Goal: Task Accomplishment & Management: Use online tool/utility

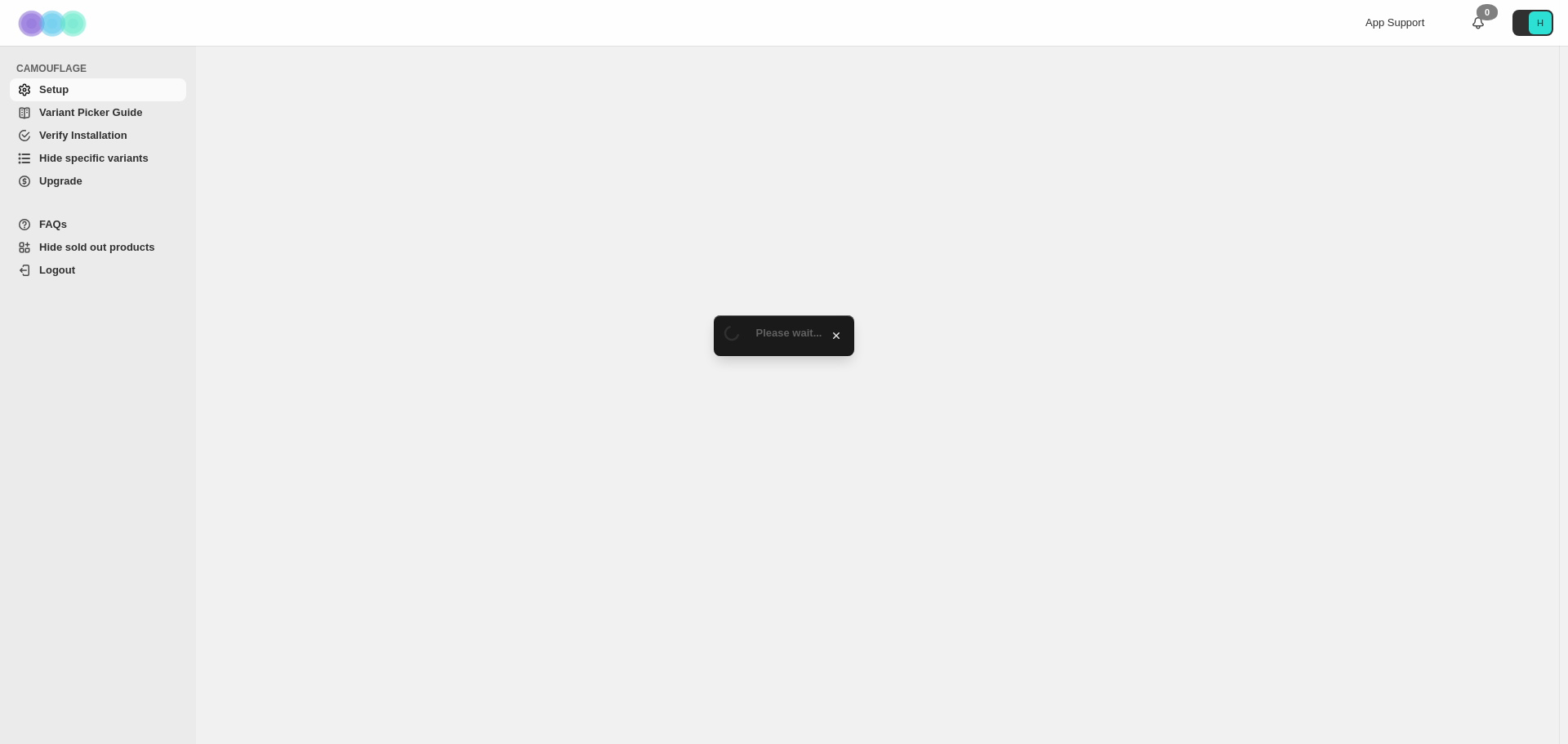
select select "**********"
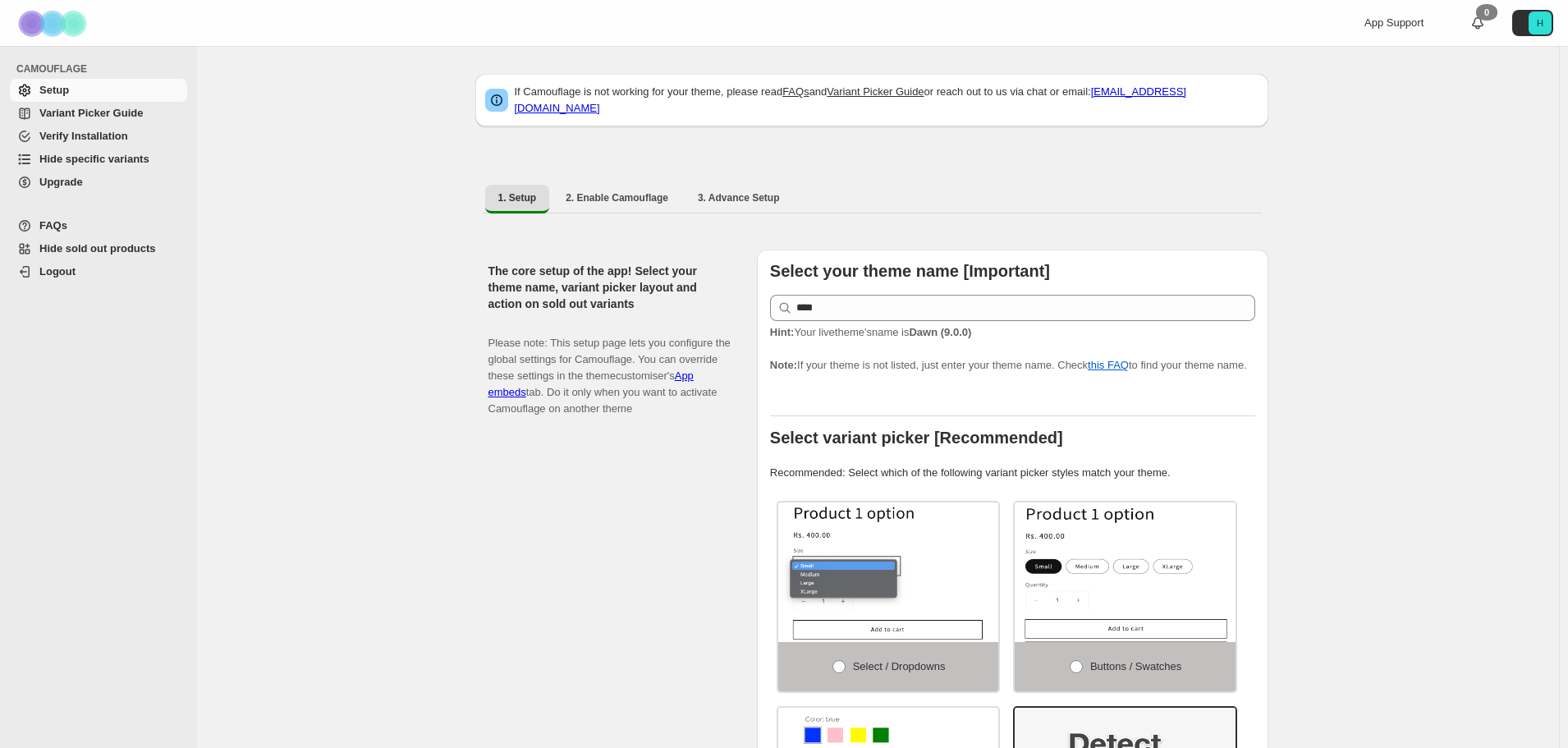
click at [116, 157] on span "Hide specific variants" at bounding box center [94, 158] width 110 height 12
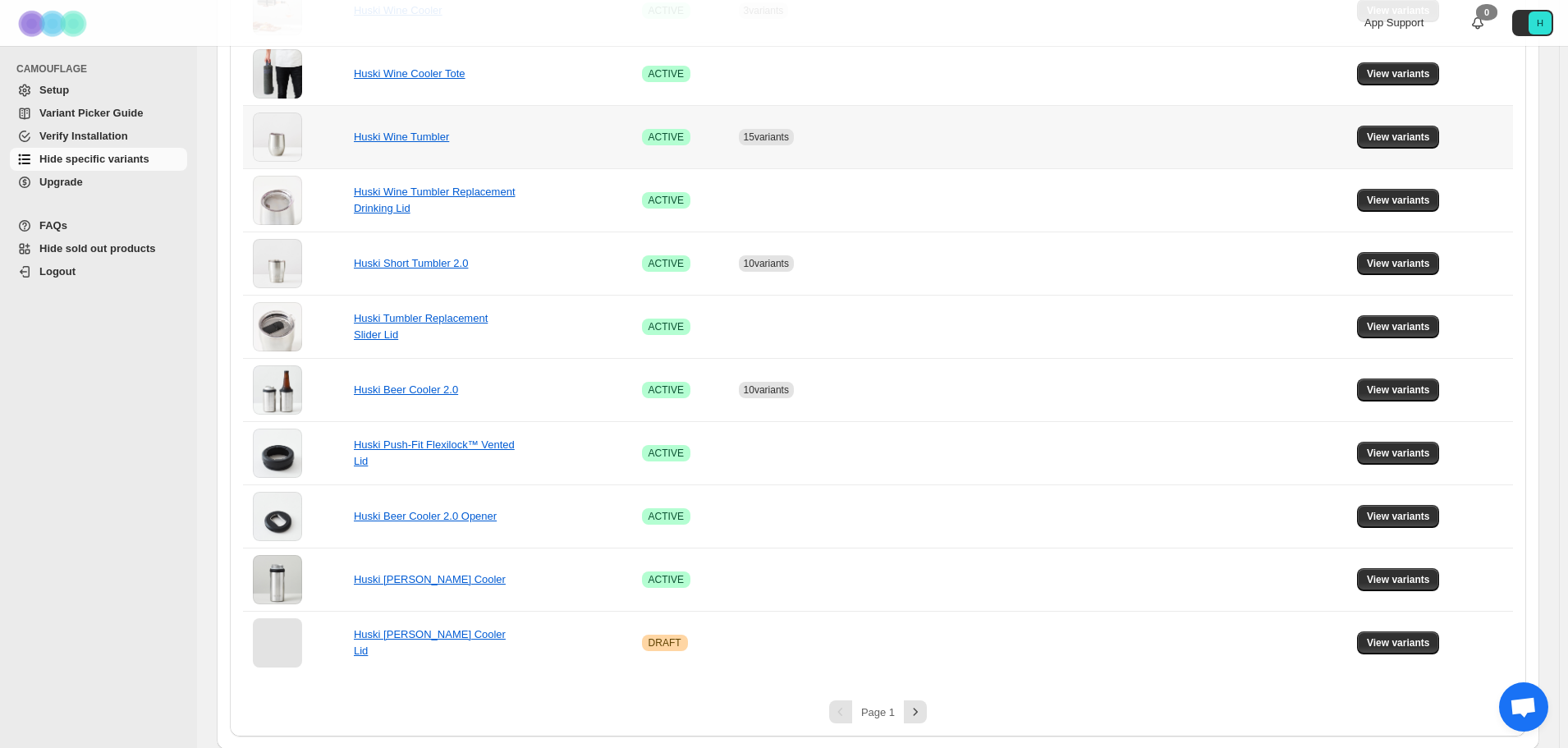
scroll to position [937, 0]
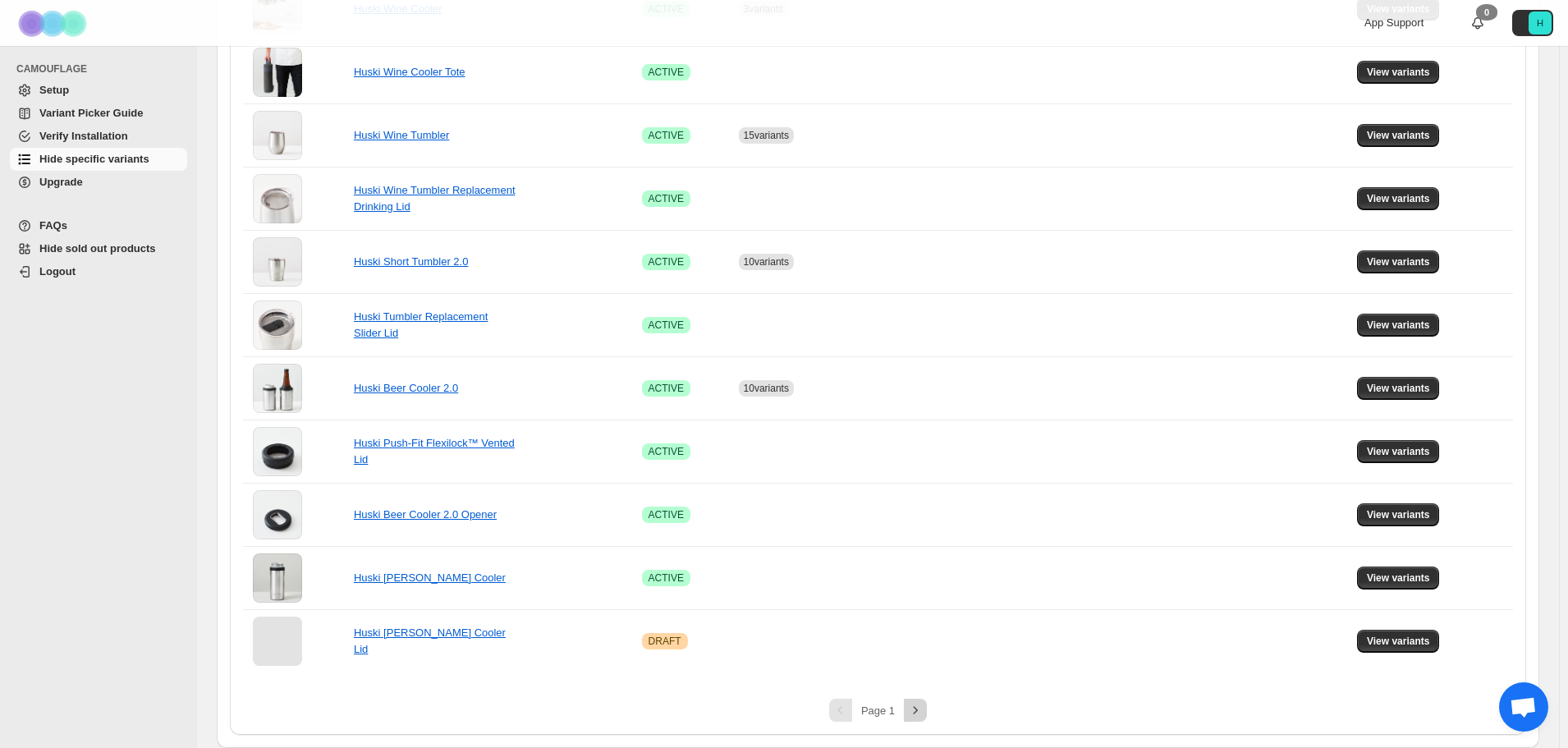
click at [922, 714] on icon "Next" at bounding box center [915, 711] width 16 height 16
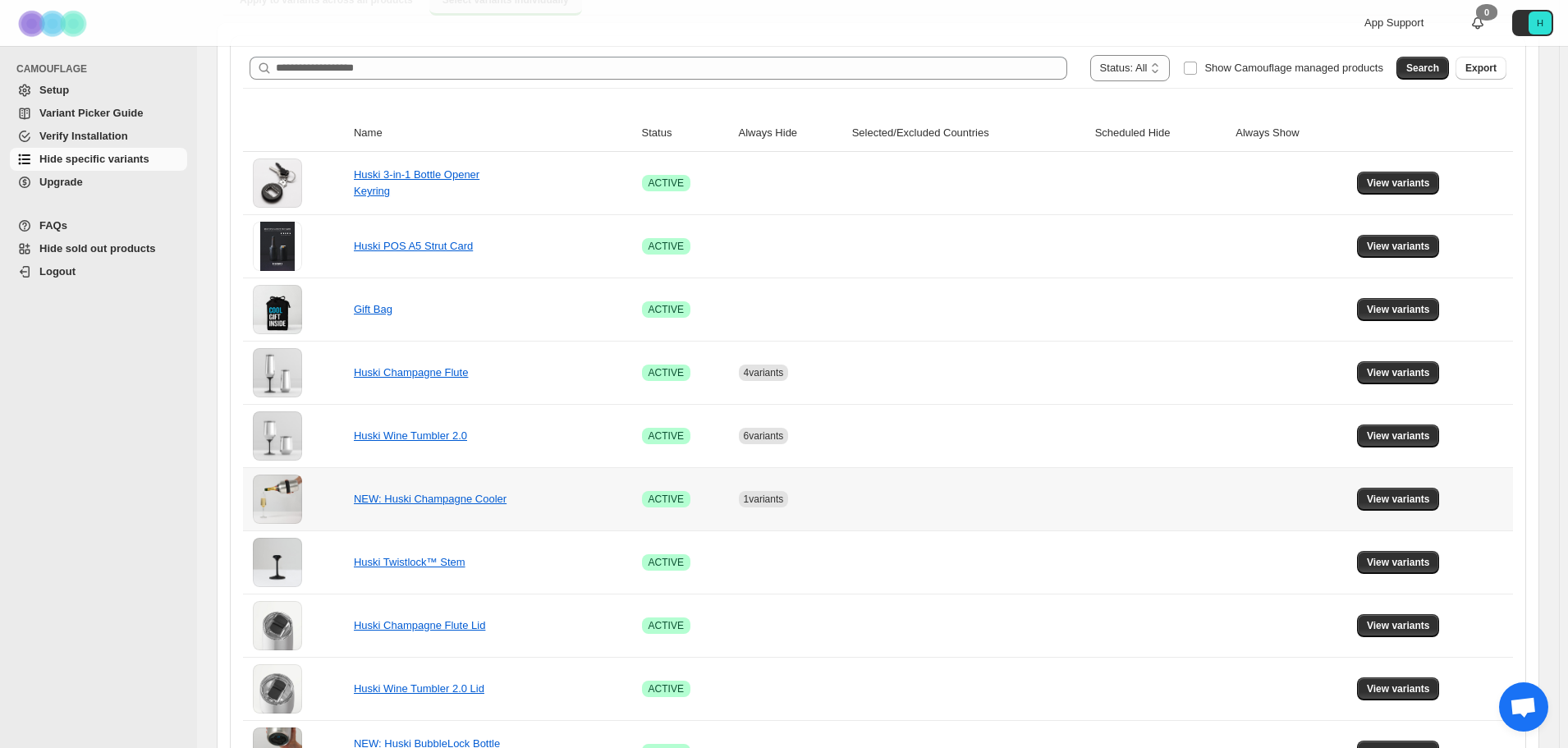
scroll to position [186, 0]
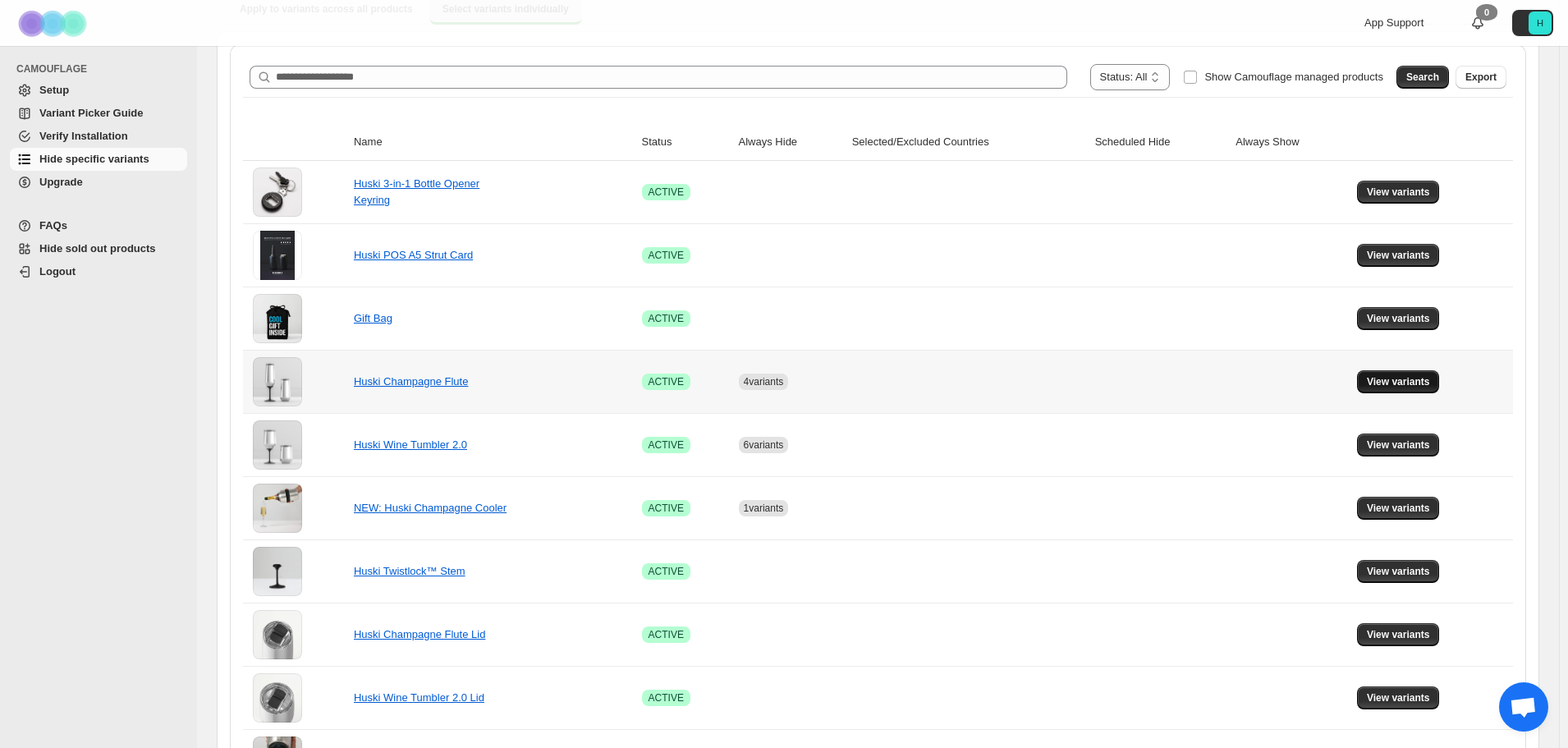
click at [1415, 384] on span "View variants" at bounding box center [1398, 381] width 63 height 13
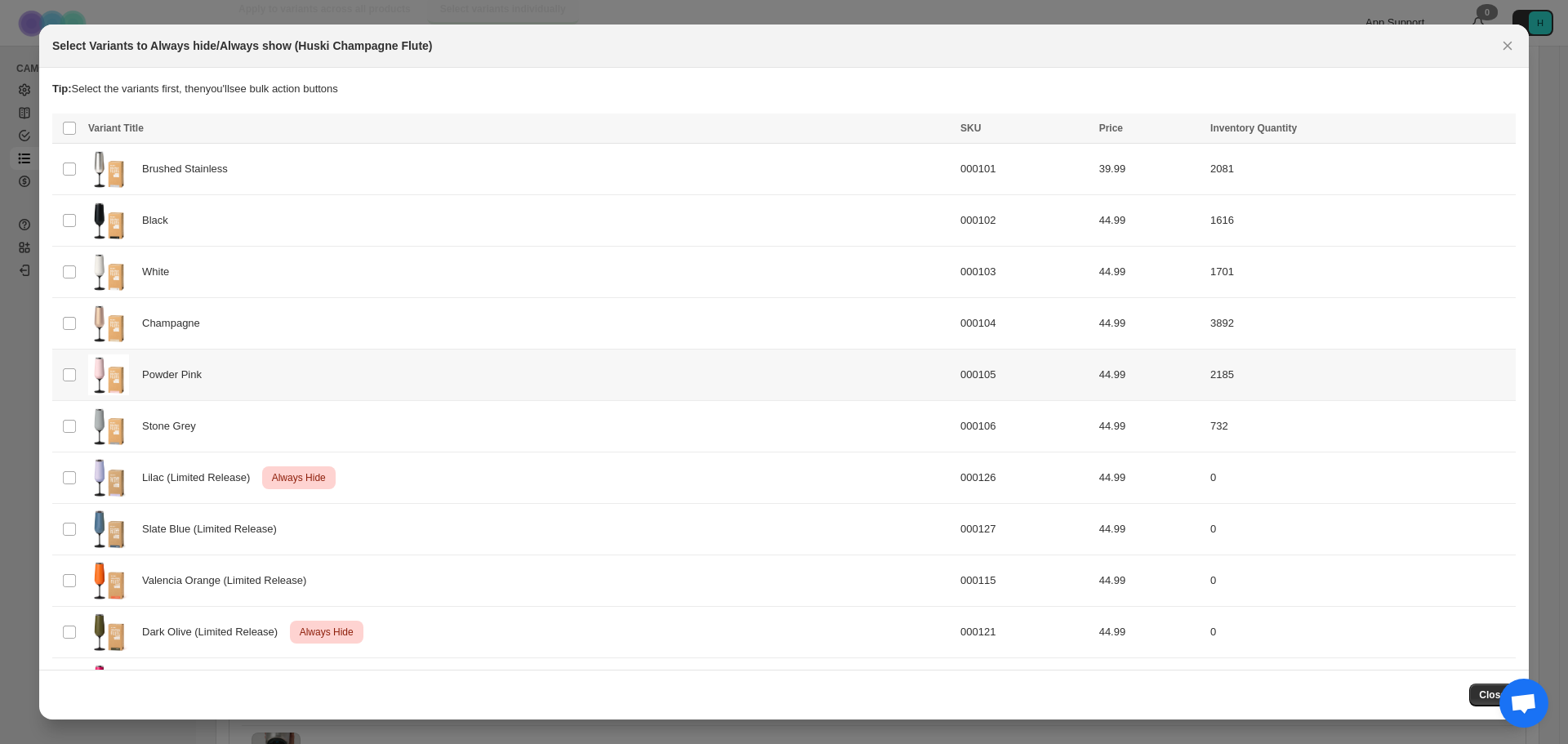
scroll to position [104, 0]
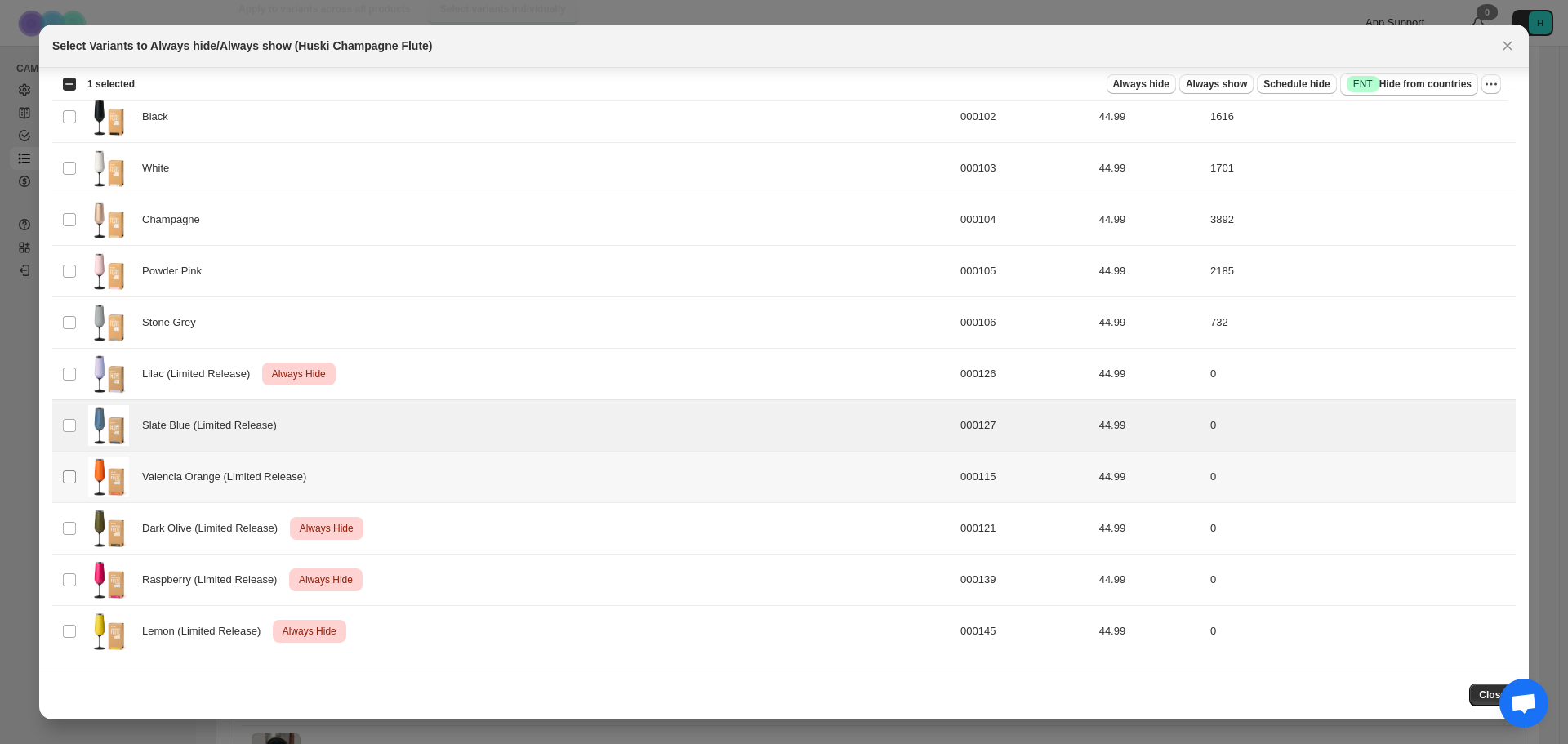
click at [69, 475] on td "Select product variant" at bounding box center [67, 477] width 31 height 52
click at [1170, 80] on span "Always hide" at bounding box center [1141, 84] width 56 height 13
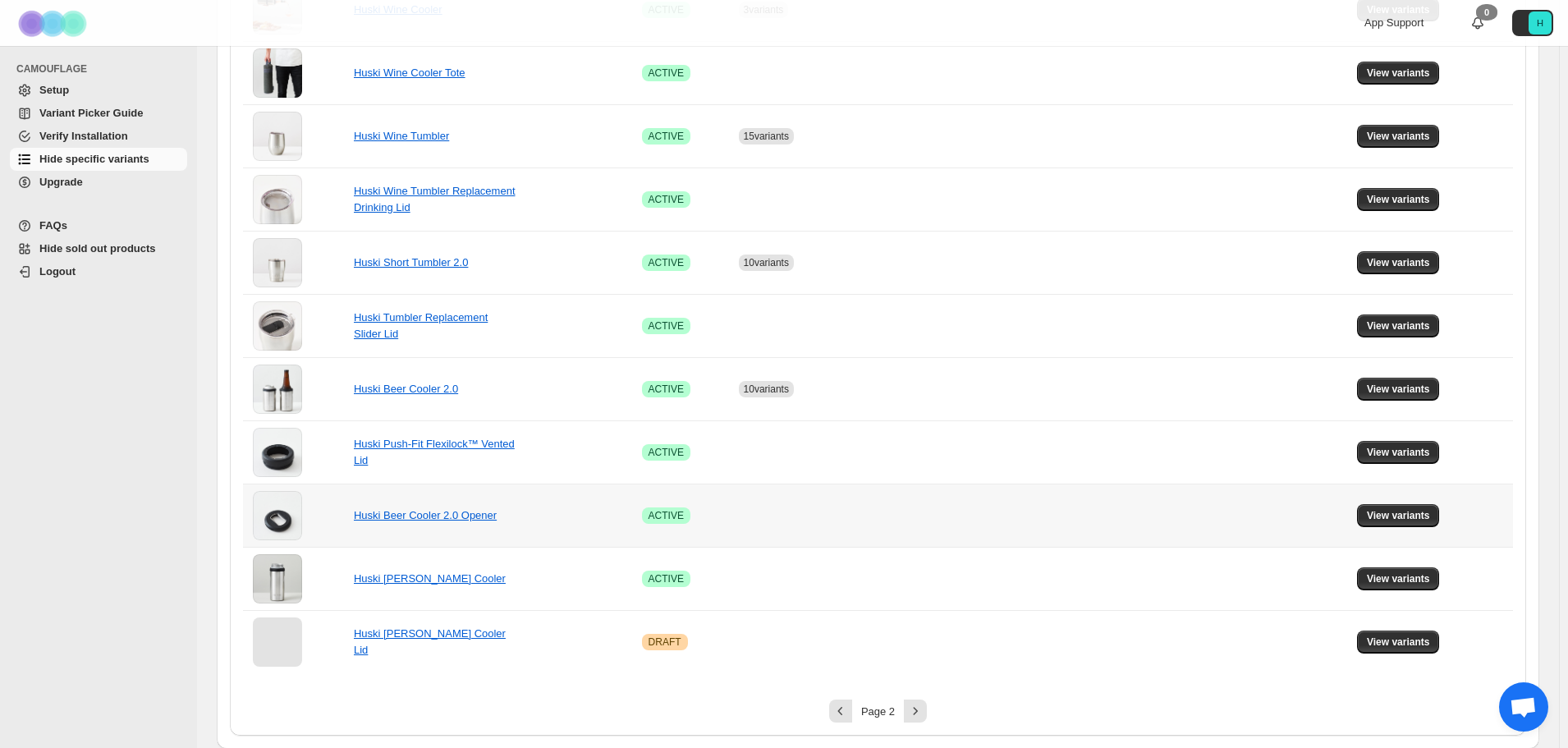
scroll to position [937, 0]
click at [1399, 268] on span "View variants" at bounding box center [1398, 262] width 63 height 13
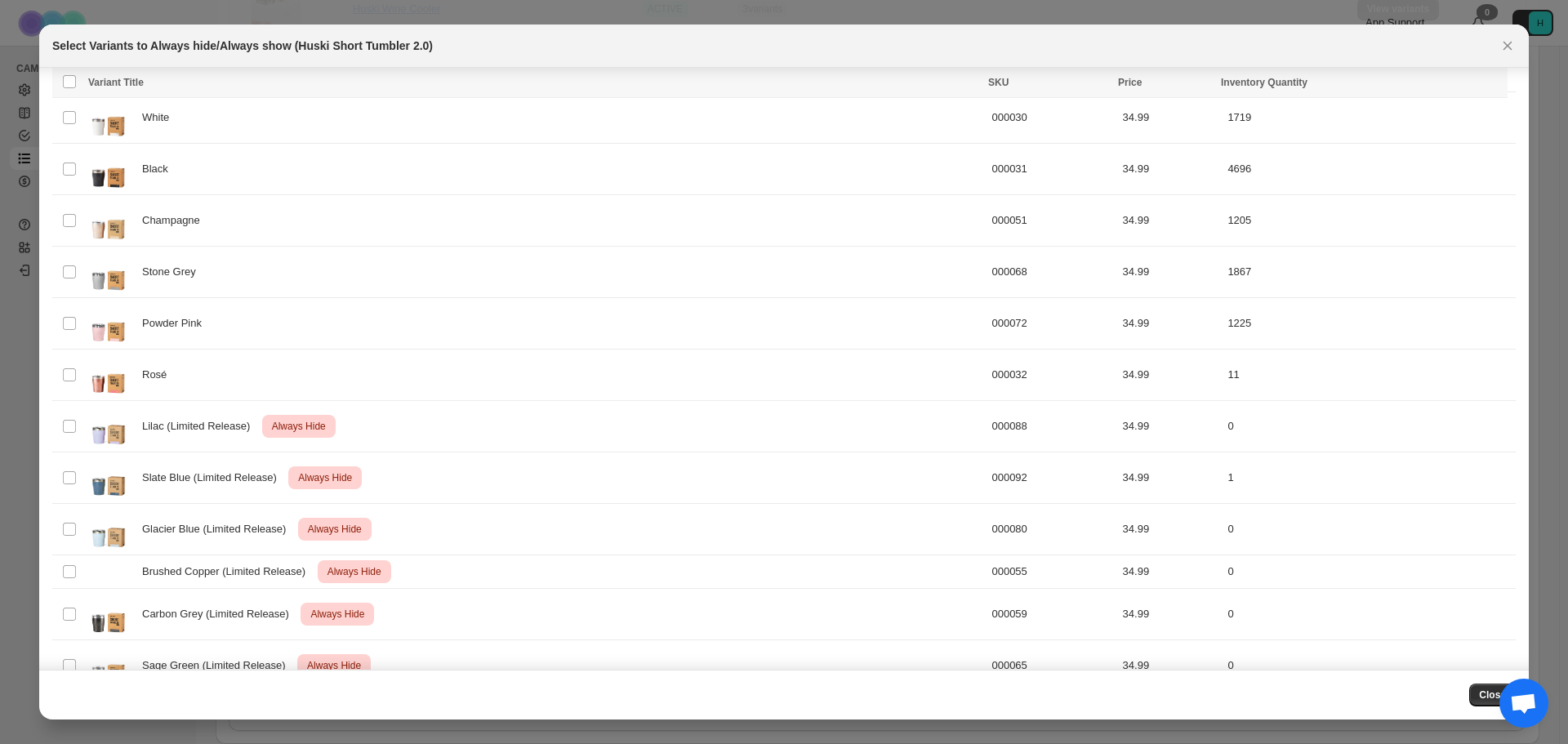
scroll to position [356, 0]
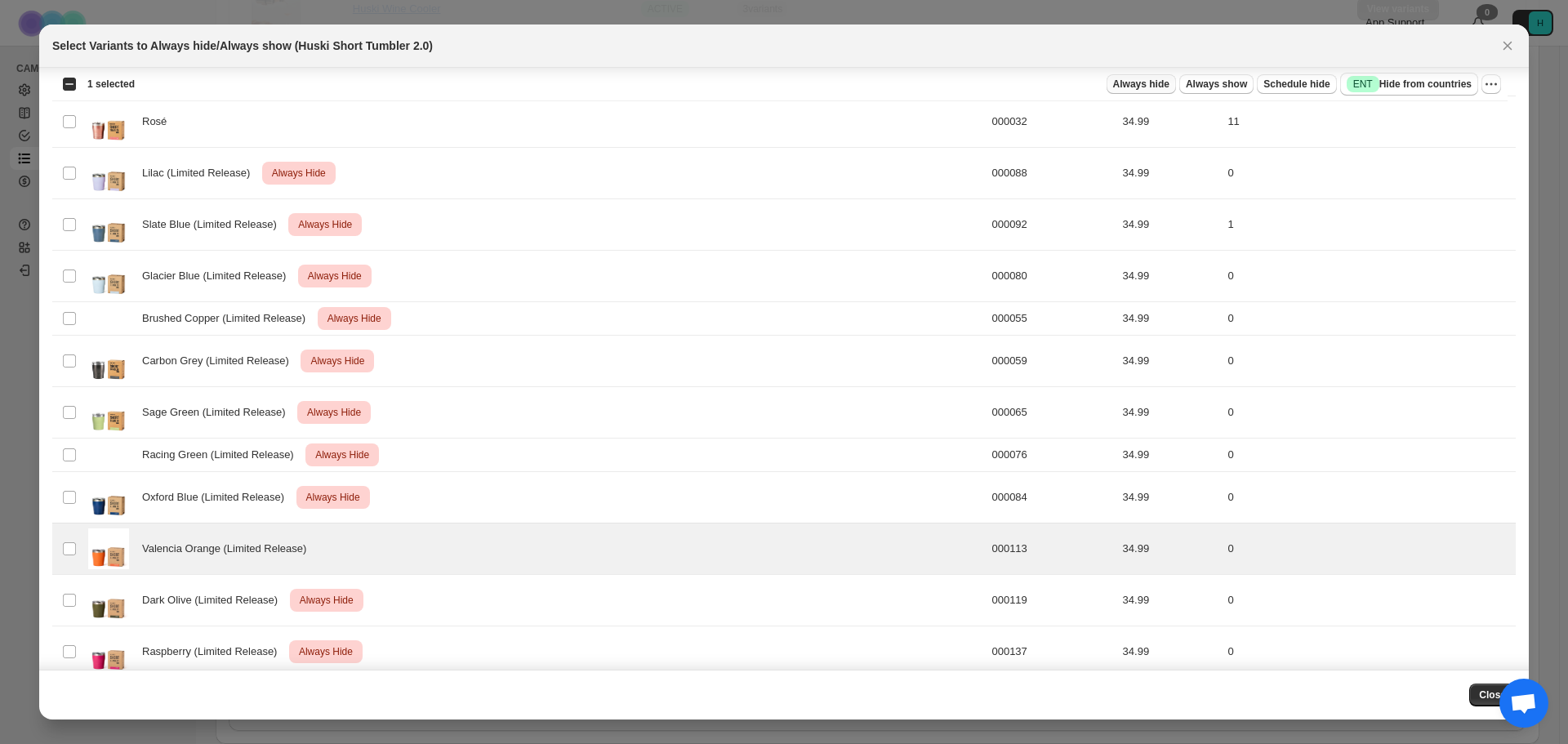
click at [1162, 84] on span "Always hide" at bounding box center [1141, 84] width 56 height 13
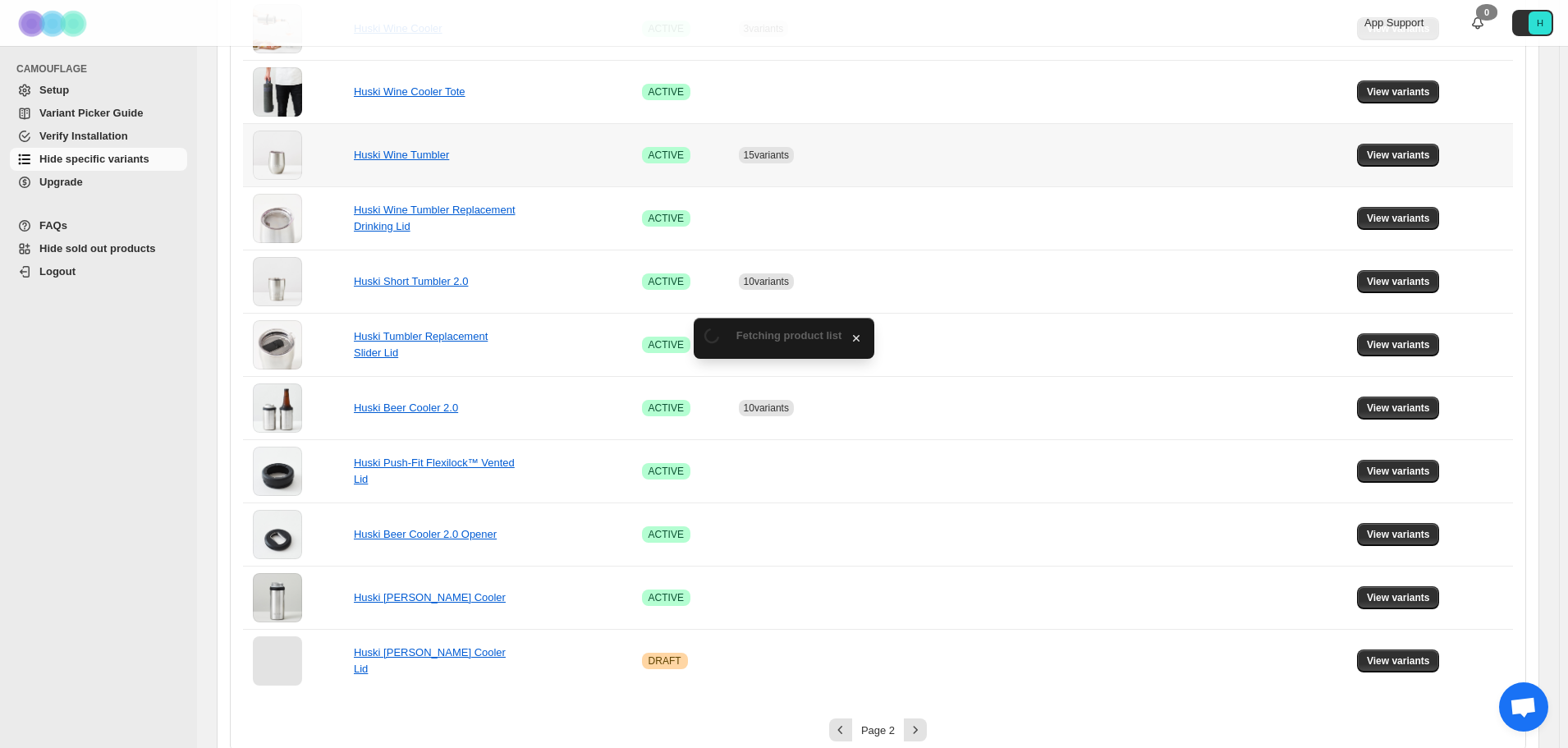
scroll to position [937, 0]
